Goal: Information Seeking & Learning: Learn about a topic

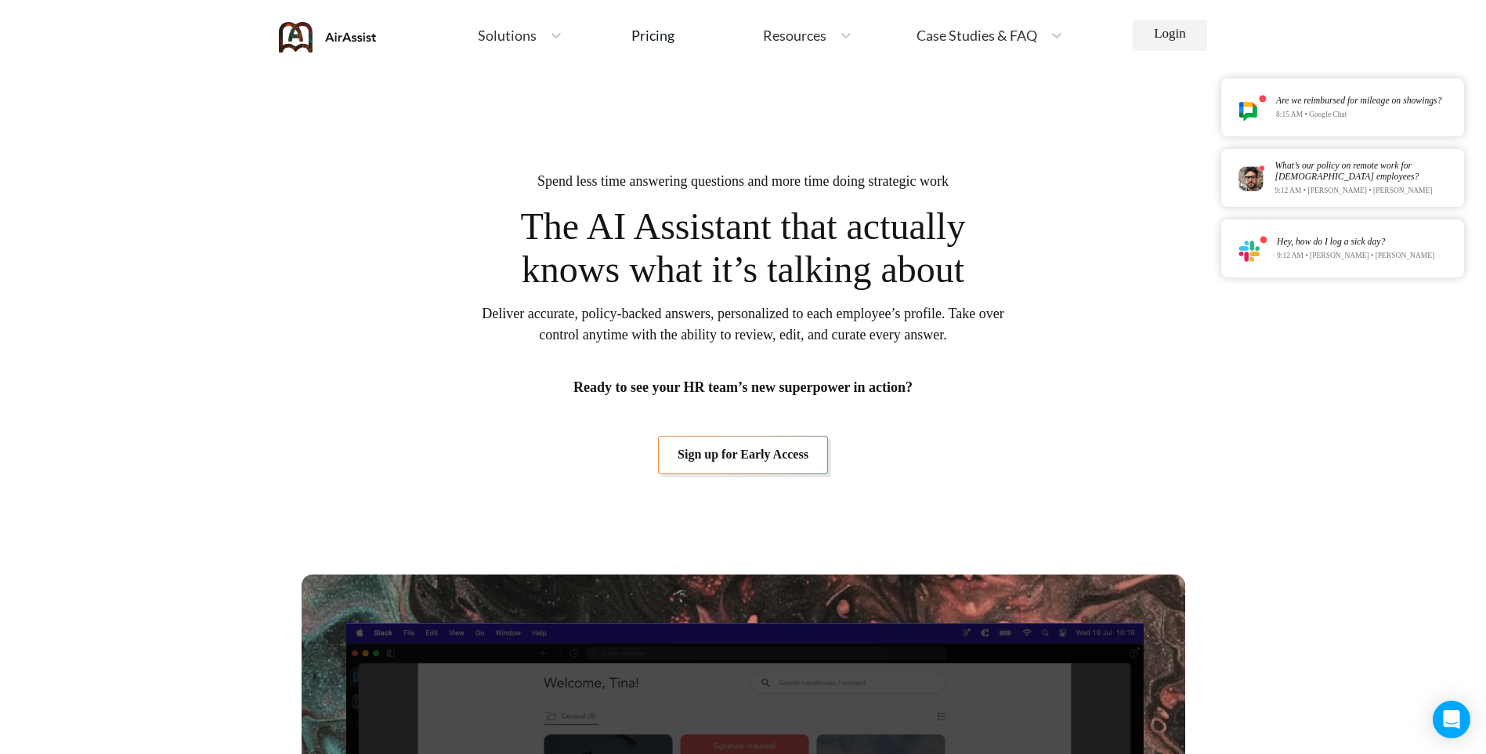
click at [526, 38] on span "Solutions" at bounding box center [507, 35] width 59 height 14
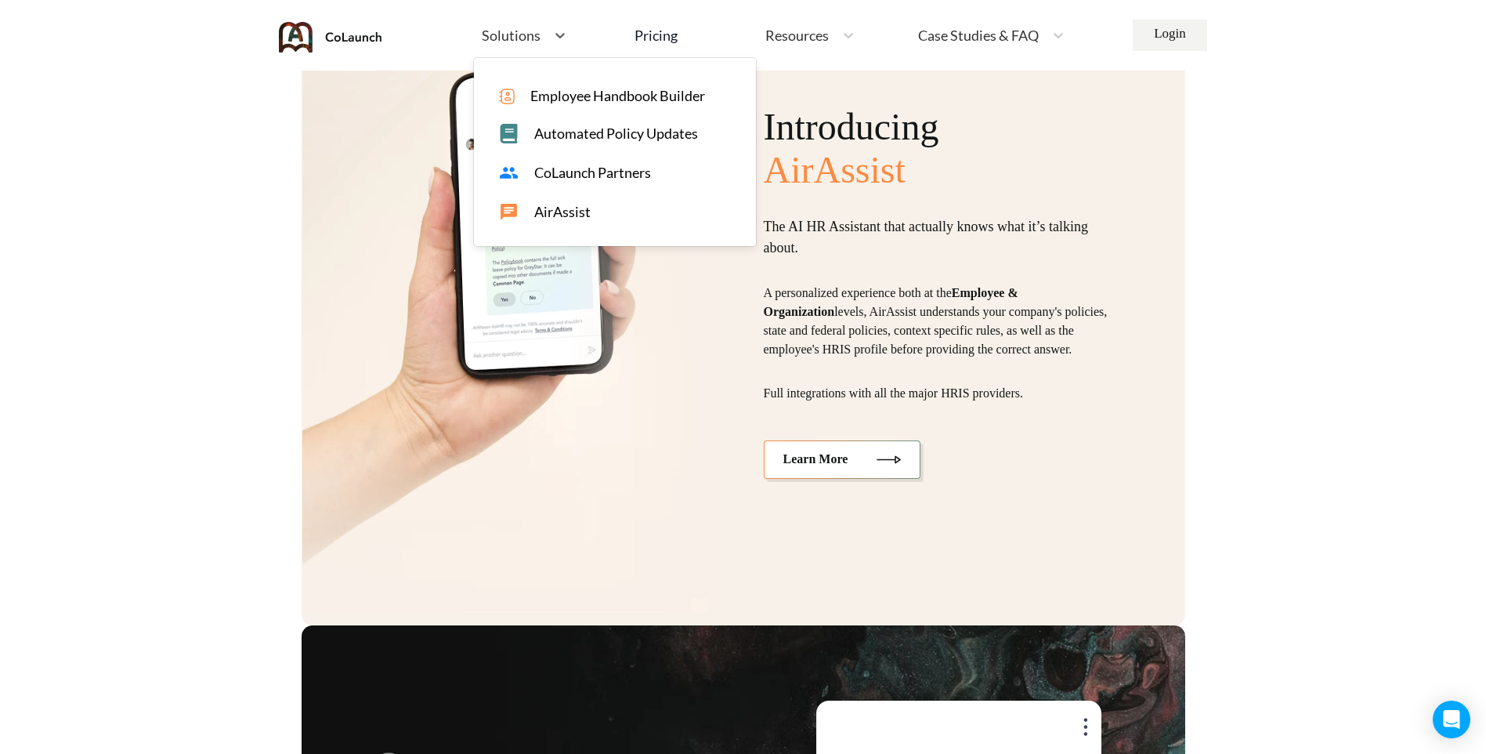
scroll to position [3288, 0]
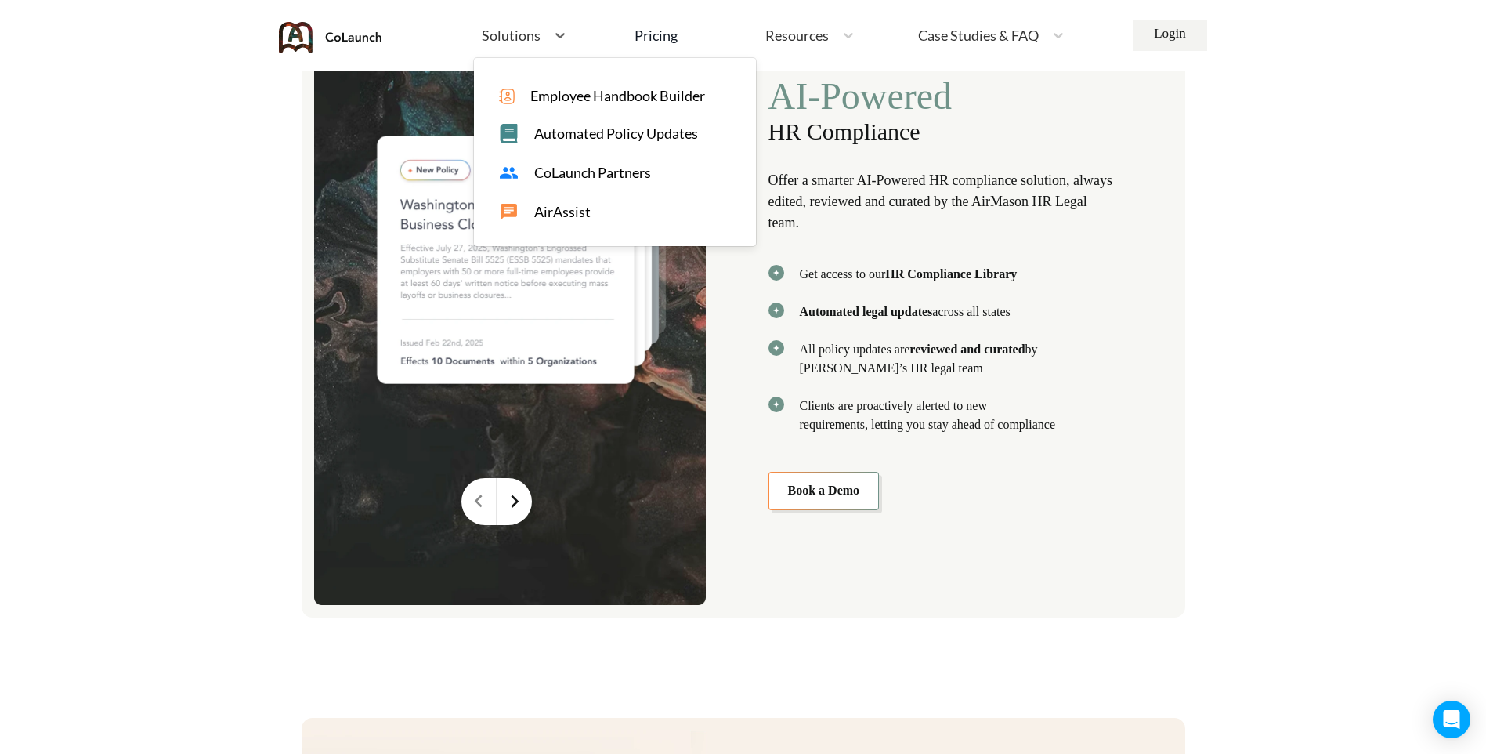
click at [501, 36] on span "Solutions" at bounding box center [511, 35] width 59 height 14
click at [564, 94] on span "Employee Handbook Builder" at bounding box center [617, 96] width 175 height 16
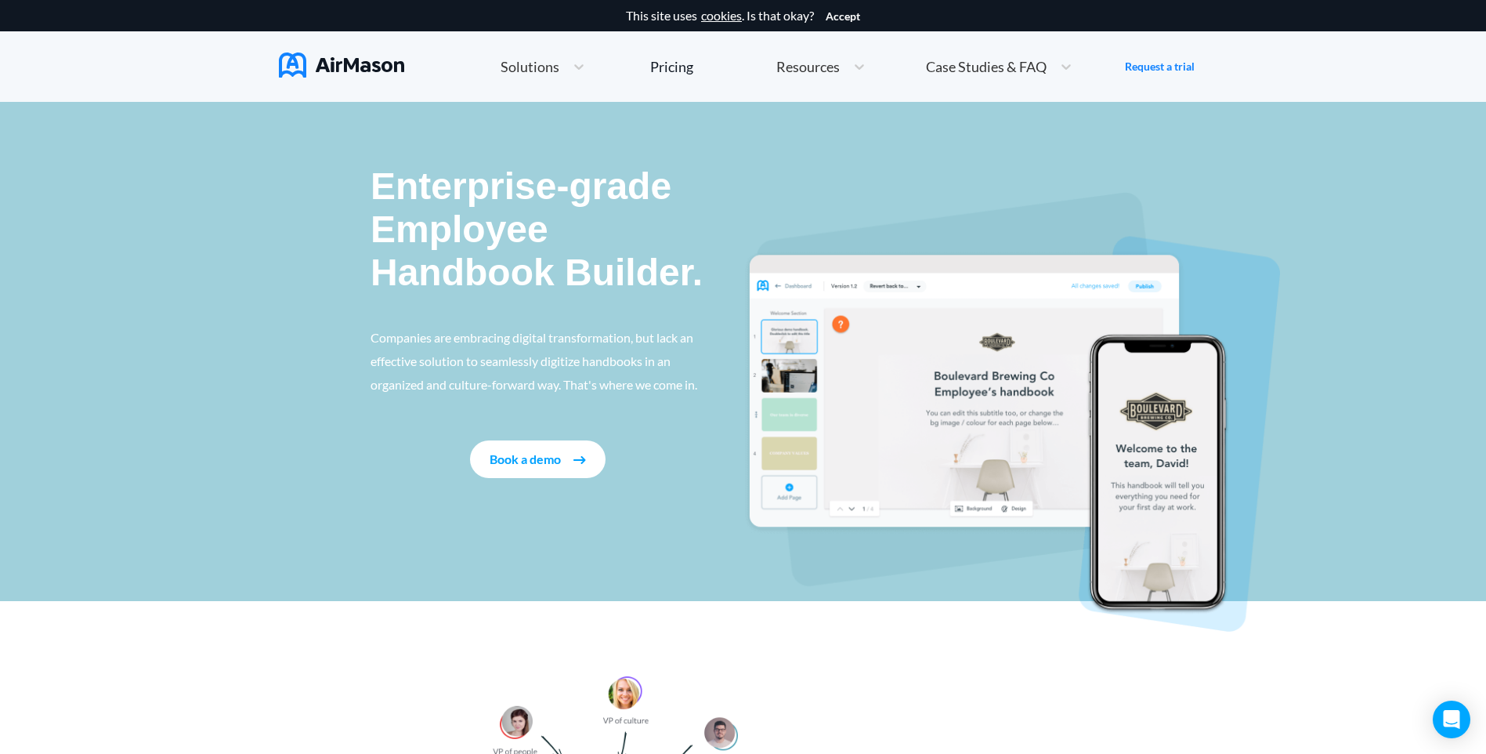
click at [1032, 68] on span "Case Studies & FAQ" at bounding box center [986, 67] width 121 height 14
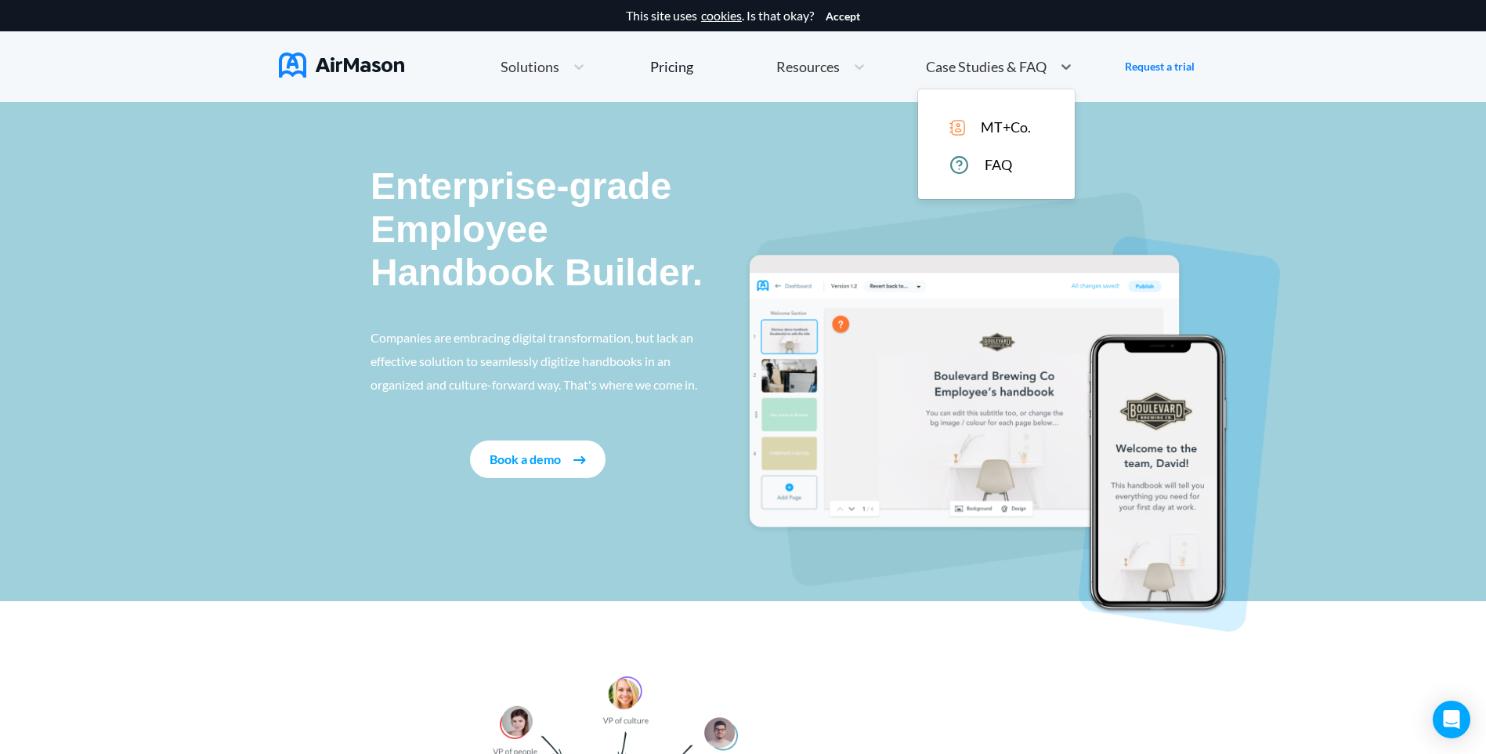
click at [995, 172] on span "FAQ" at bounding box center [998, 165] width 27 height 16
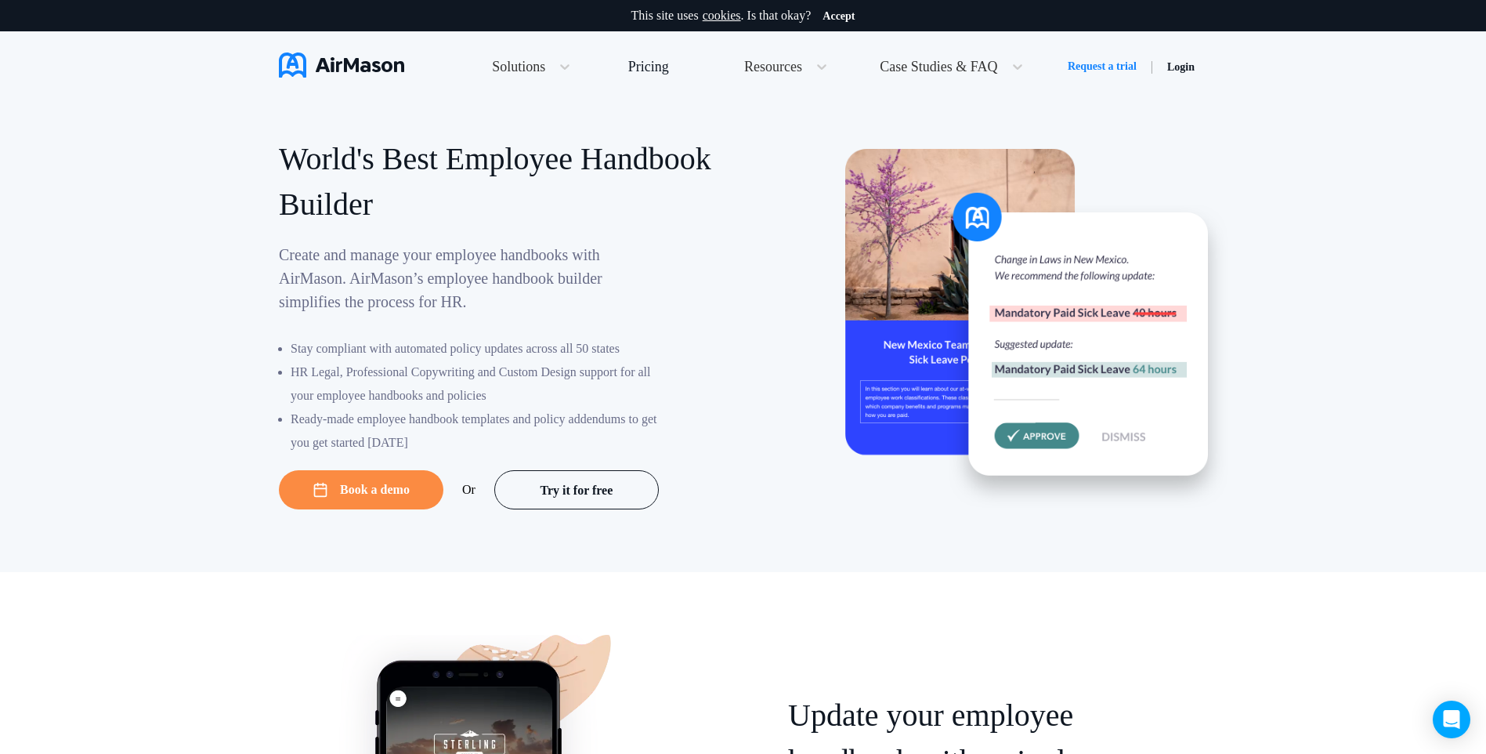
scroll to position [7542, 0]
